Goal: Task Accomplishment & Management: Manage account settings

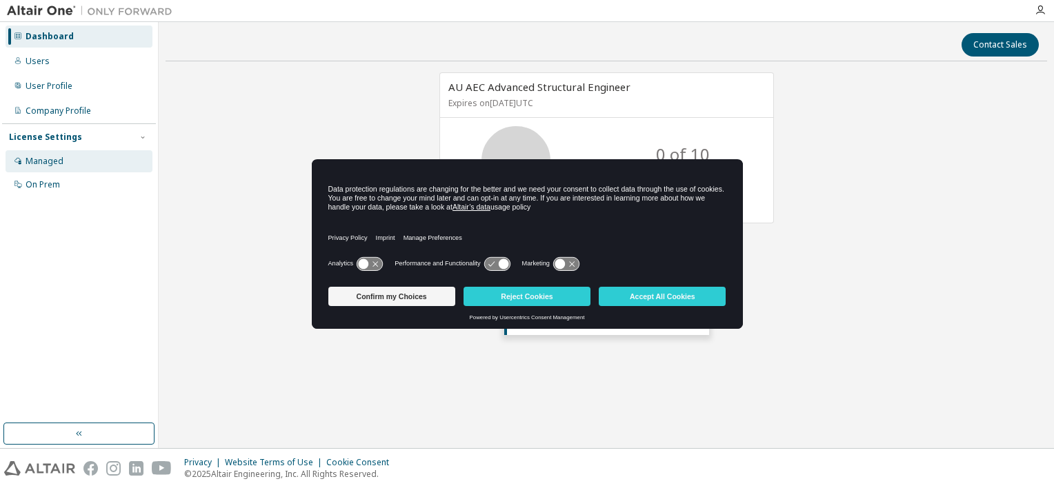
click at [54, 158] on div "Managed" at bounding box center [45, 161] width 38 height 11
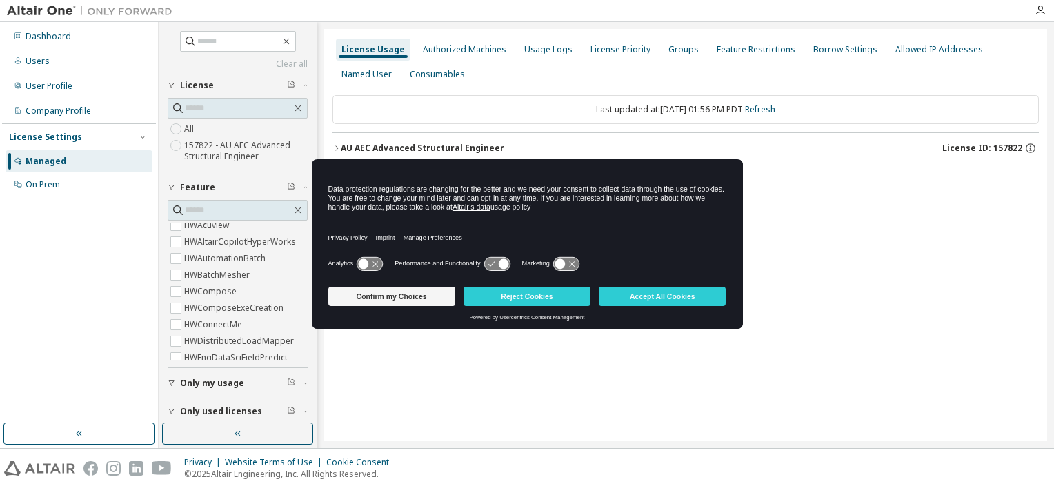
scroll to position [36, 0]
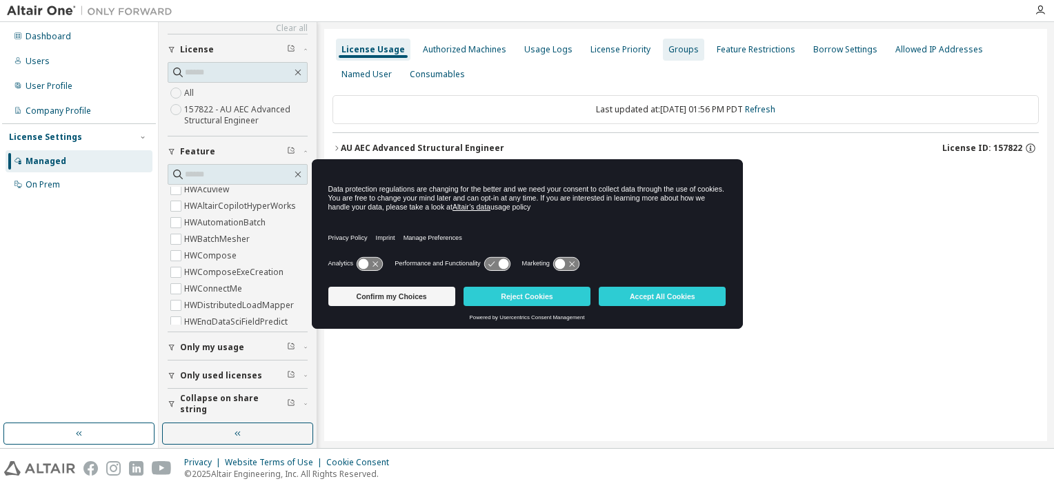
click at [673, 50] on div "Groups" at bounding box center [683, 49] width 30 height 11
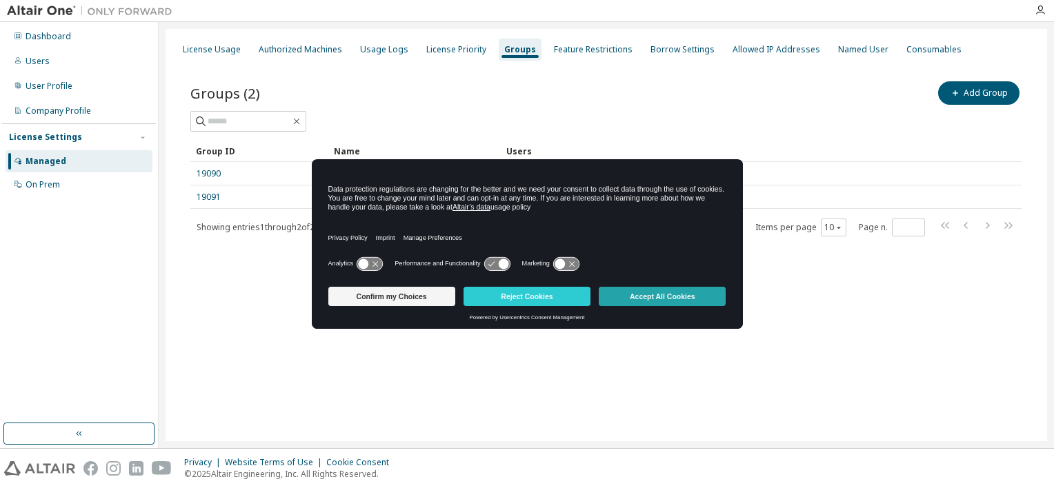
click at [667, 295] on button "Accept All Cookies" at bounding box center [662, 296] width 127 height 19
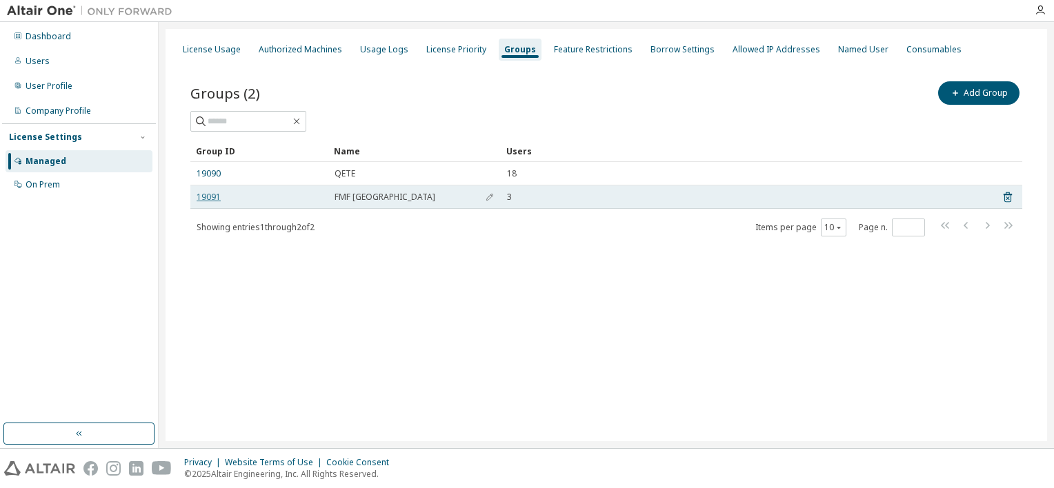
click at [212, 196] on link "19091" at bounding box center [209, 197] width 24 height 11
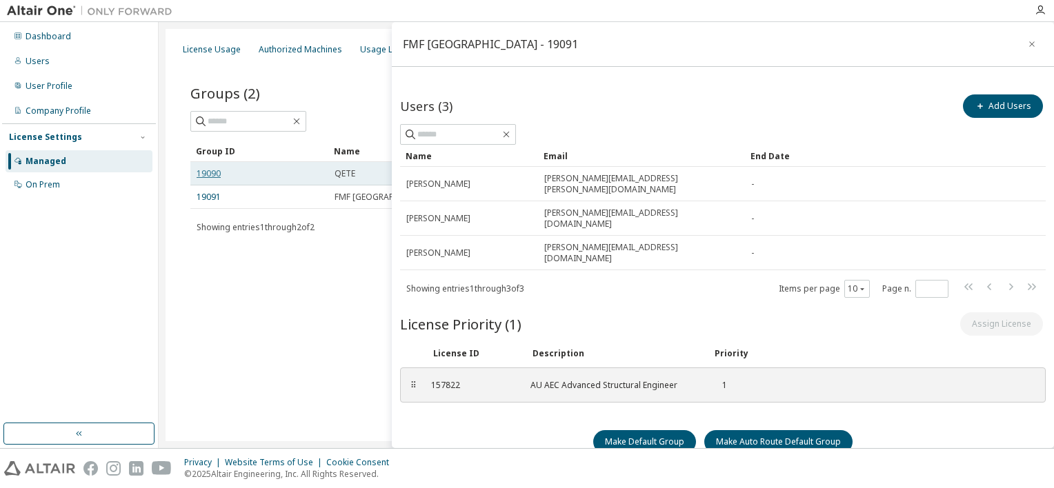
click at [214, 170] on link "19090" at bounding box center [209, 173] width 24 height 11
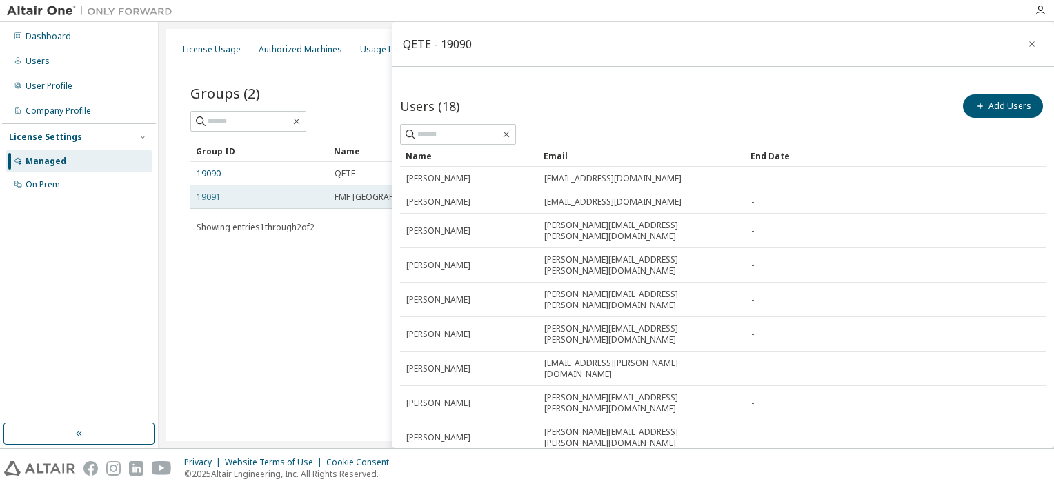
click at [209, 193] on link "19091" at bounding box center [209, 197] width 24 height 11
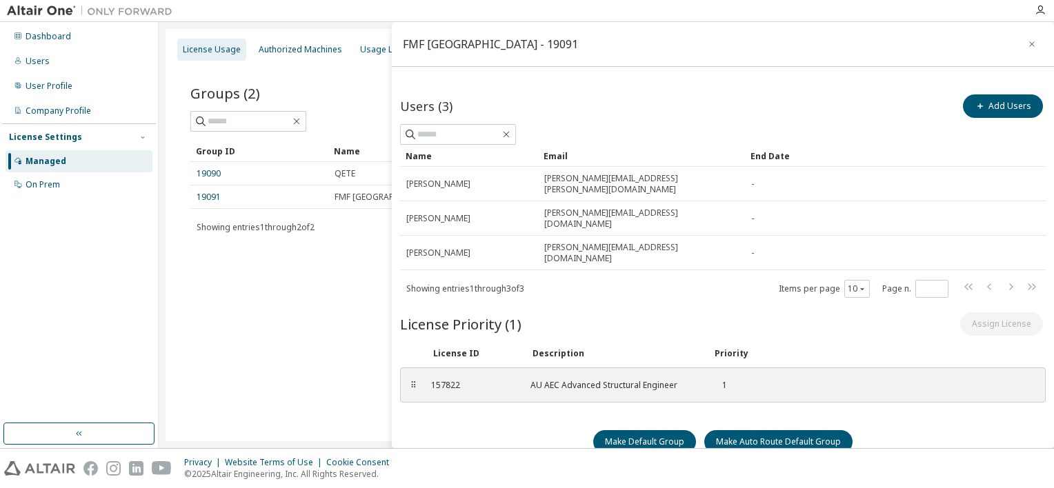
click at [204, 50] on div "License Usage" at bounding box center [212, 49] width 58 height 11
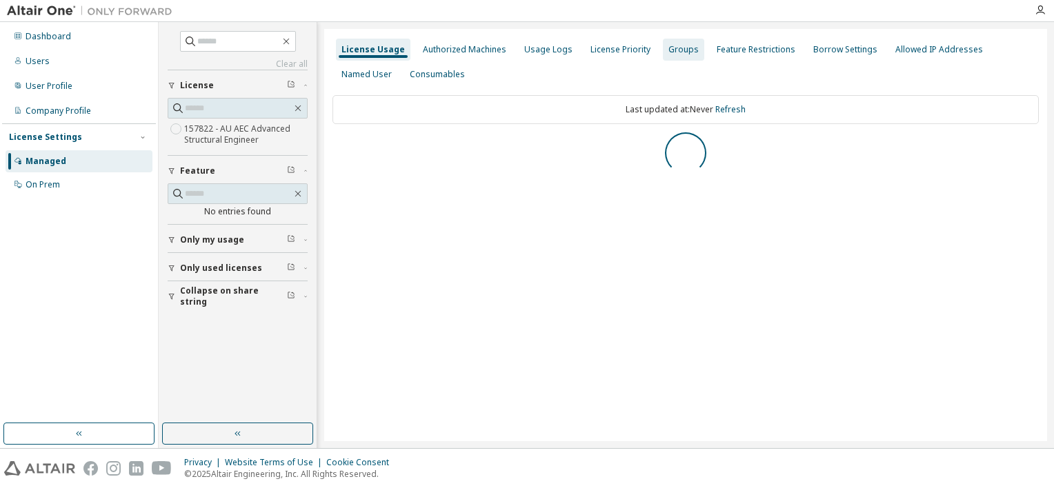
click at [668, 52] on div "Groups" at bounding box center [683, 49] width 30 height 11
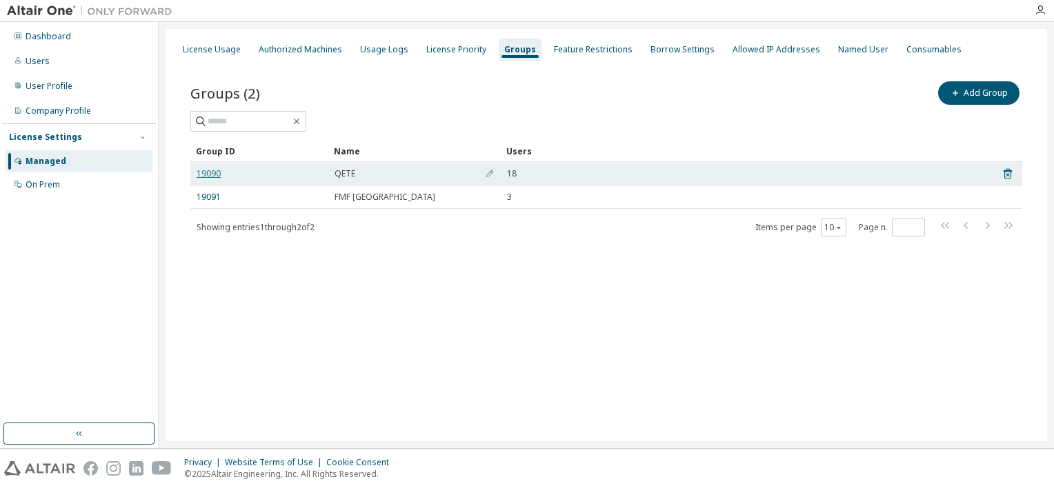
click at [206, 170] on link "19090" at bounding box center [209, 173] width 24 height 11
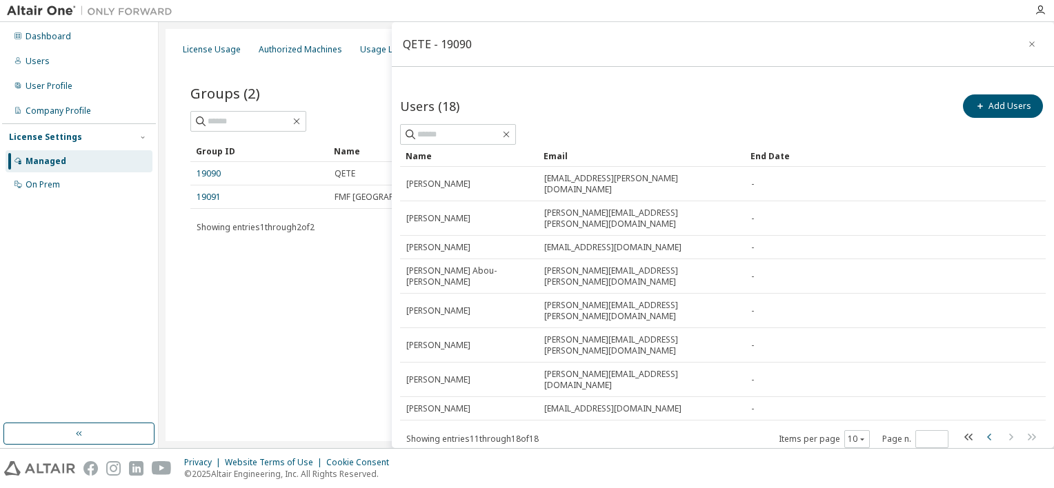
click at [987, 434] on icon "button" at bounding box center [989, 437] width 4 height 7
type input "*"
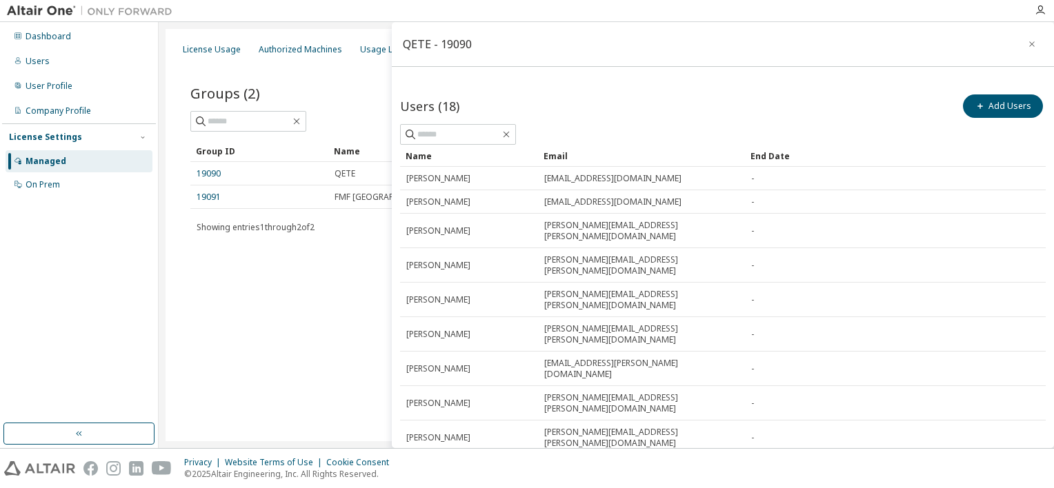
click at [370, 83] on div "Groups (2) Add Group" at bounding box center [606, 93] width 832 height 29
click at [312, 76] on div "Groups (2) Add Group Clear Load Save Save As Field Operator Value Select filter…" at bounding box center [606, 167] width 865 height 211
click at [209, 201] on link "19091" at bounding box center [209, 197] width 24 height 11
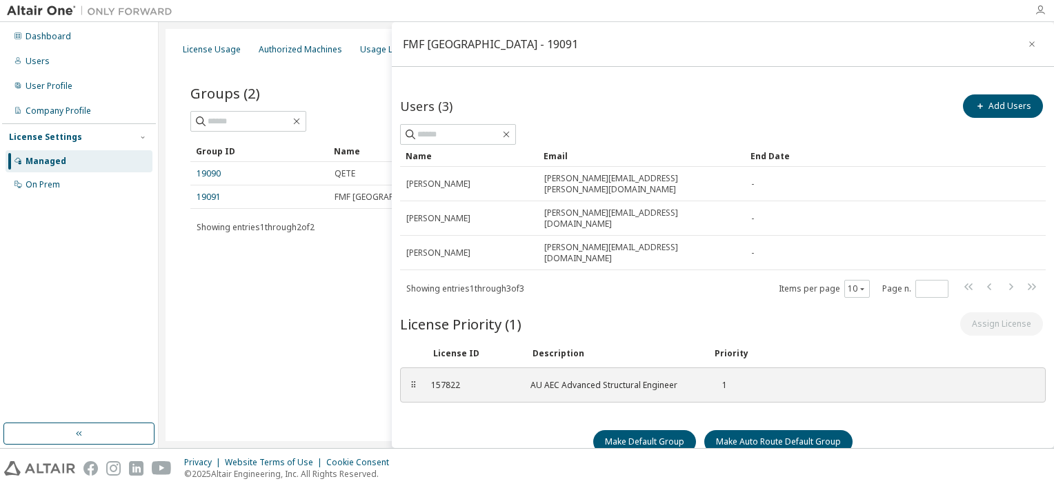
click at [1041, 11] on icon "button" at bounding box center [1039, 10] width 11 height 11
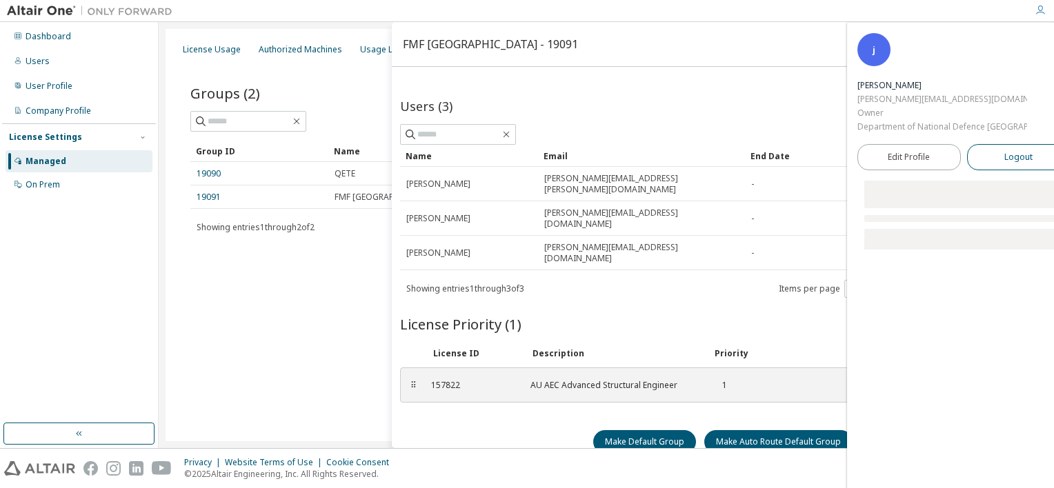
click at [1004, 158] on span "Logout" at bounding box center [1018, 157] width 28 height 14
